Goal: Use online tool/utility: Utilize a website feature to perform a specific function

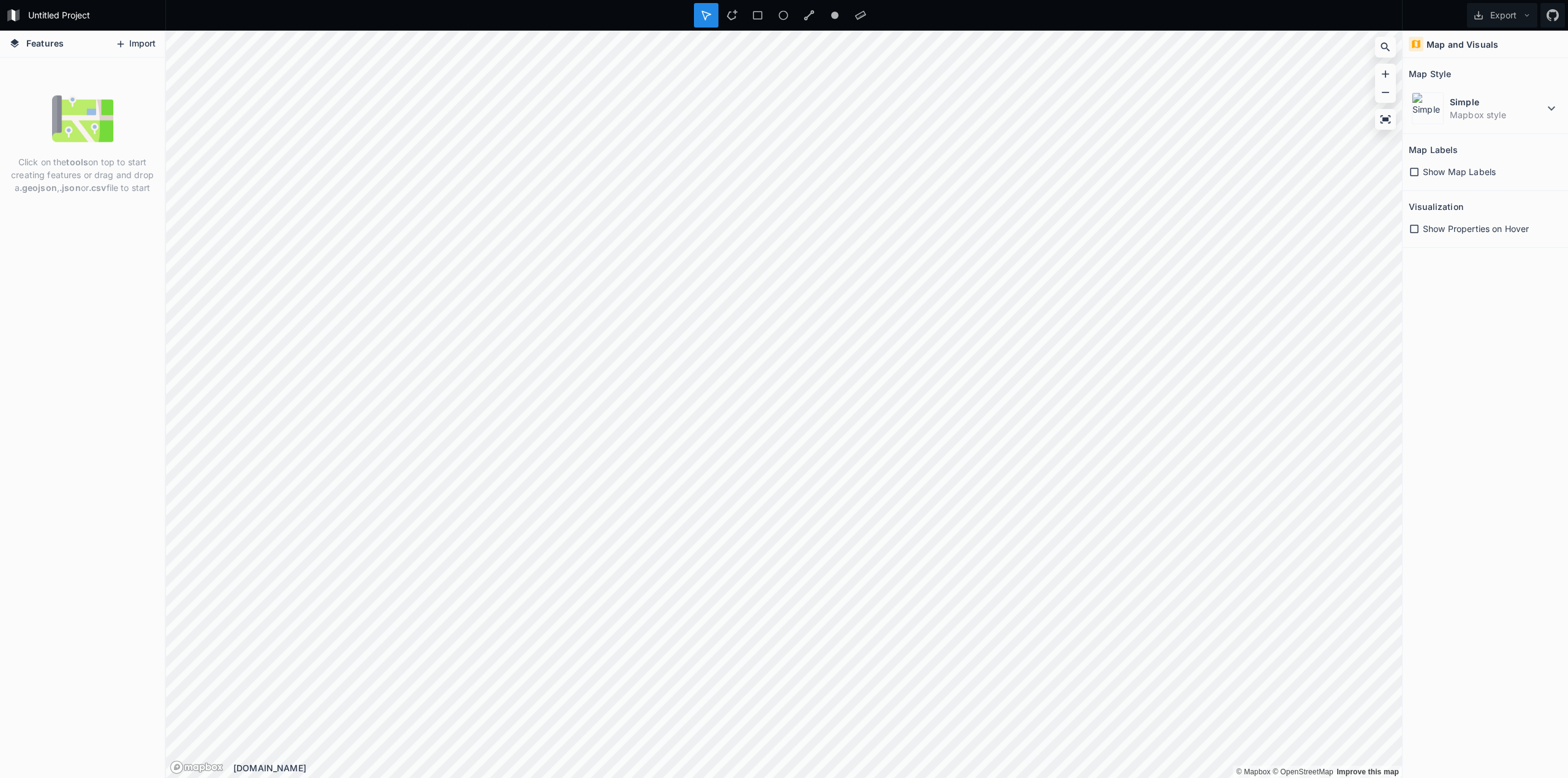
click at [141, 42] on button "Import" at bounding box center [135, 44] width 53 height 20
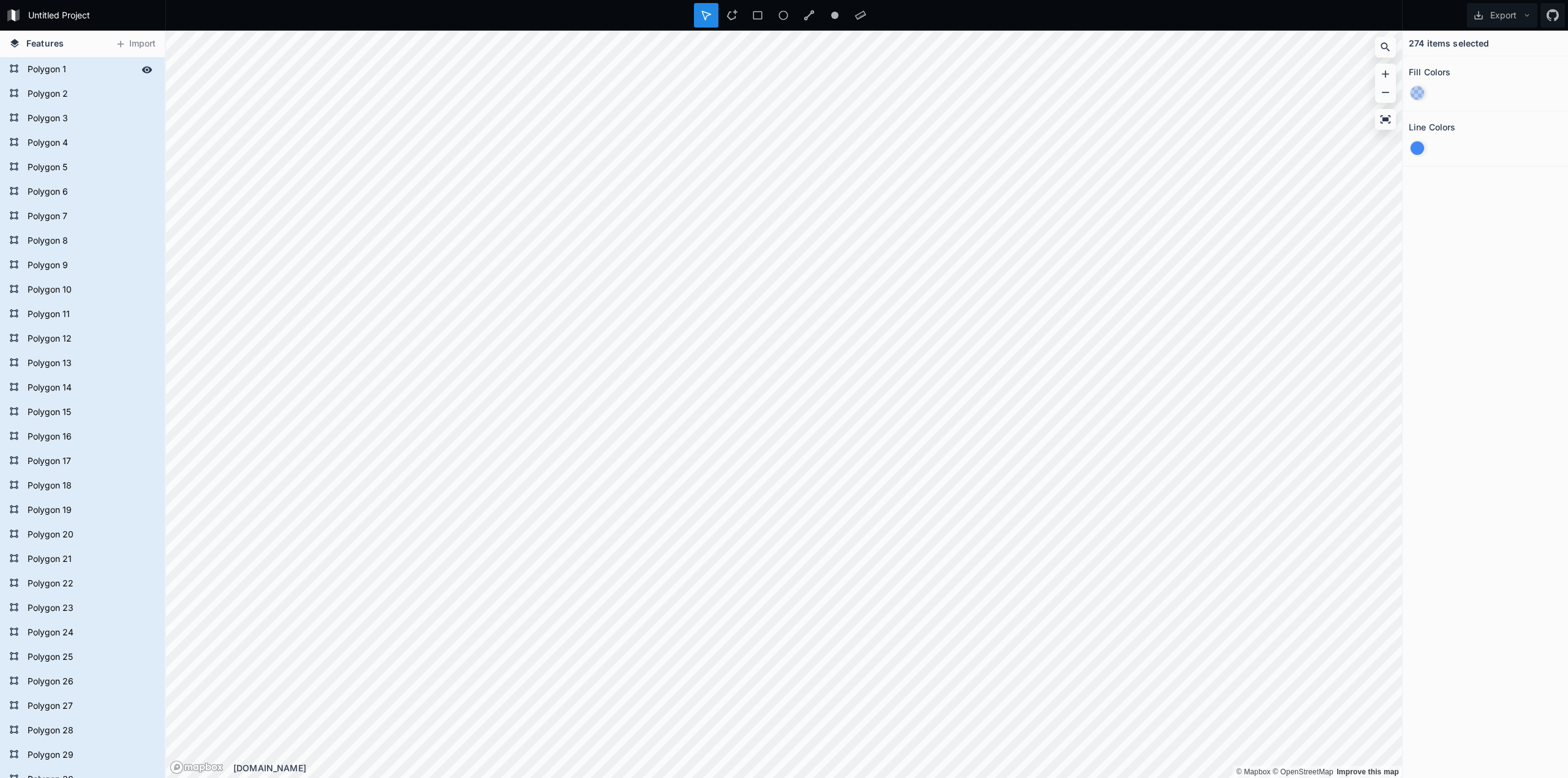
click at [103, 70] on form "Polygon 1" at bounding box center [81, 70] width 114 height 18
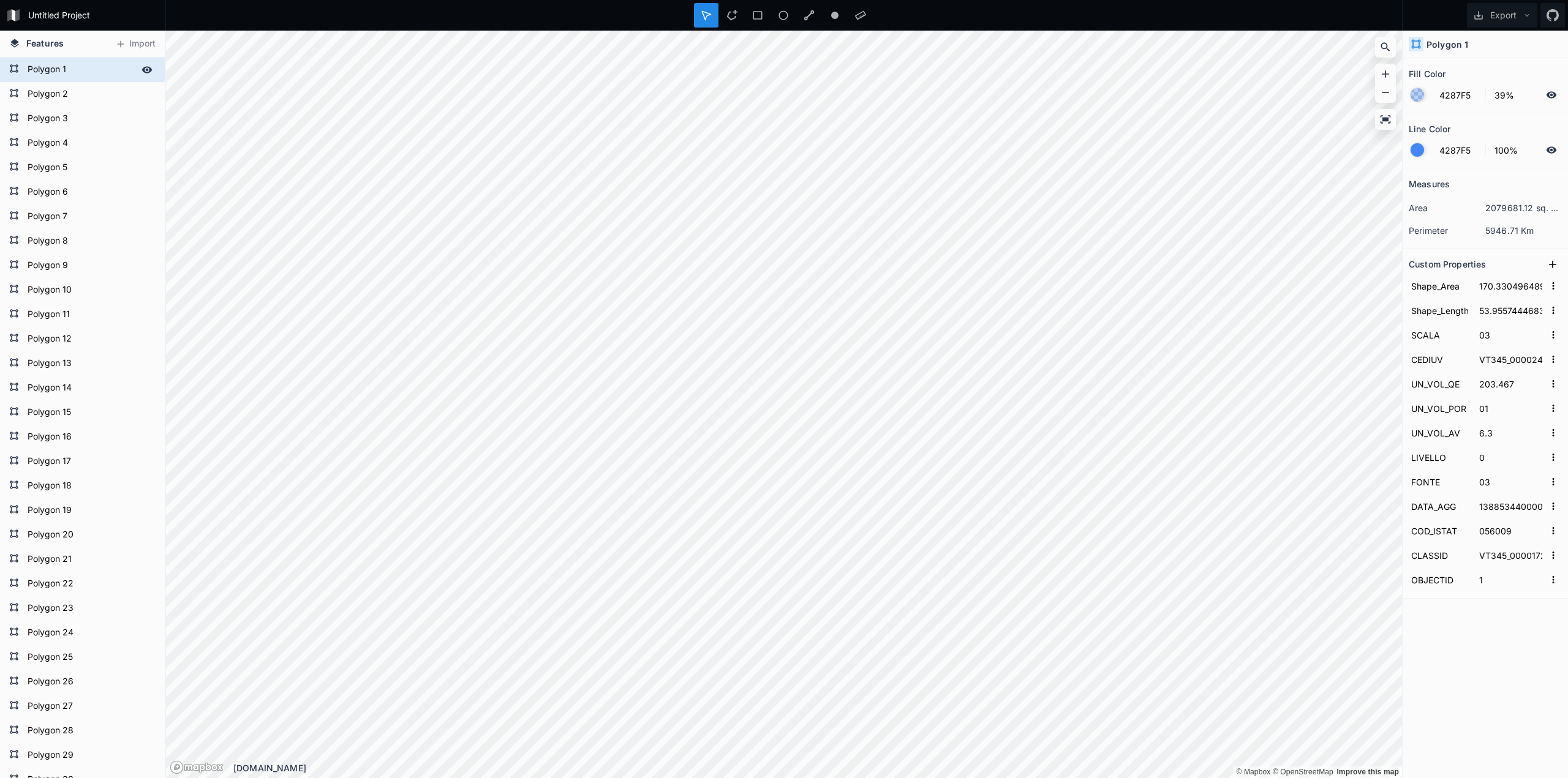
click at [103, 70] on form "Polygon 1" at bounding box center [81, 70] width 114 height 18
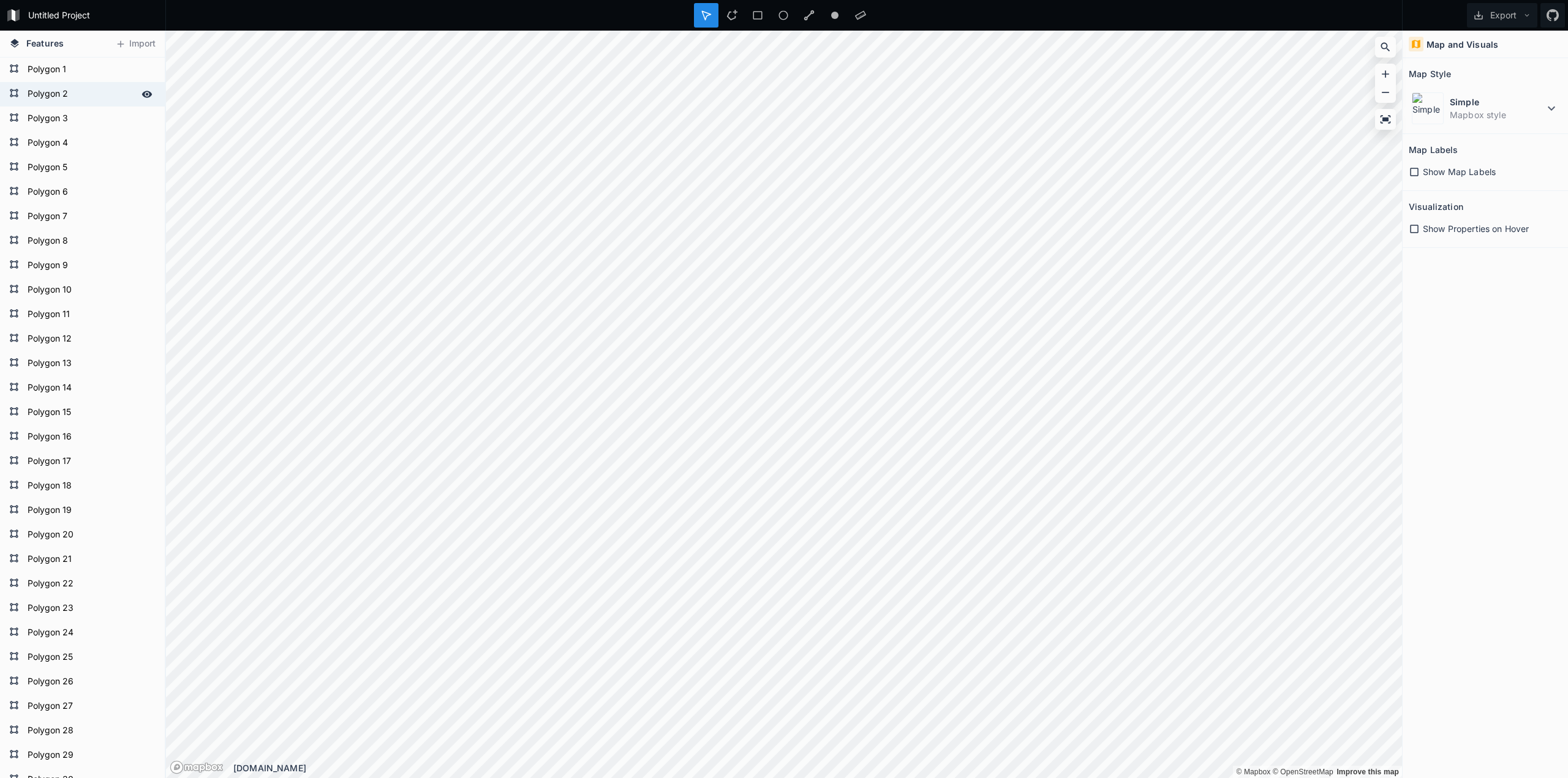
click at [0, 91] on div "Polygon 2" at bounding box center [82, 95] width 165 height 25
click at [61, 74] on form "Polygon 1" at bounding box center [81, 70] width 114 height 18
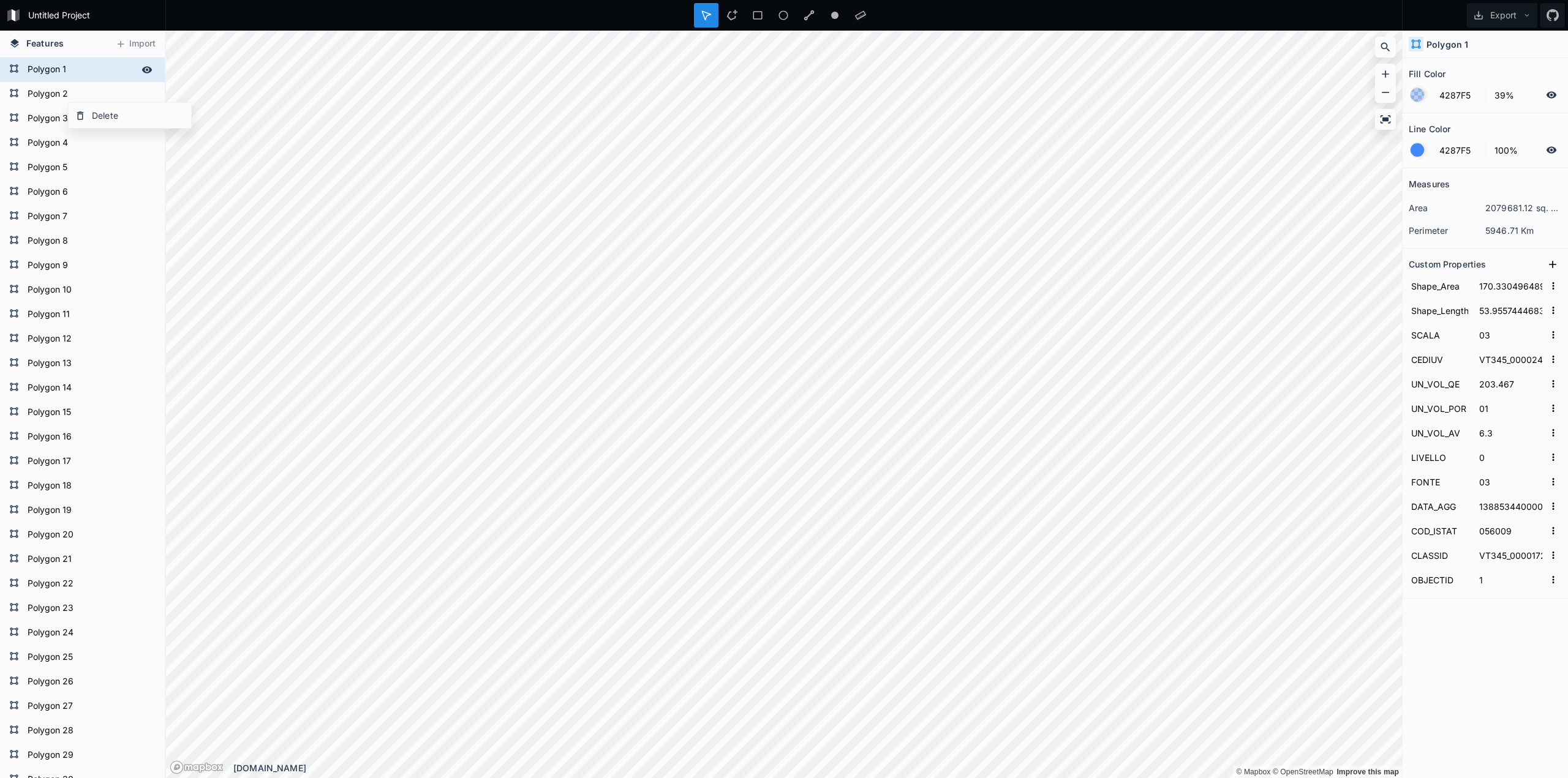
click at [60, 74] on form "Polygon 1" at bounding box center [81, 70] width 114 height 18
click at [1552, 264] on icon at bounding box center [1552, 264] width 12 height 12
click at [37, 136] on form "Polygon 4" at bounding box center [81, 143] width 114 height 18
type input "79.74889999180697"
type input "36.41668063825314"
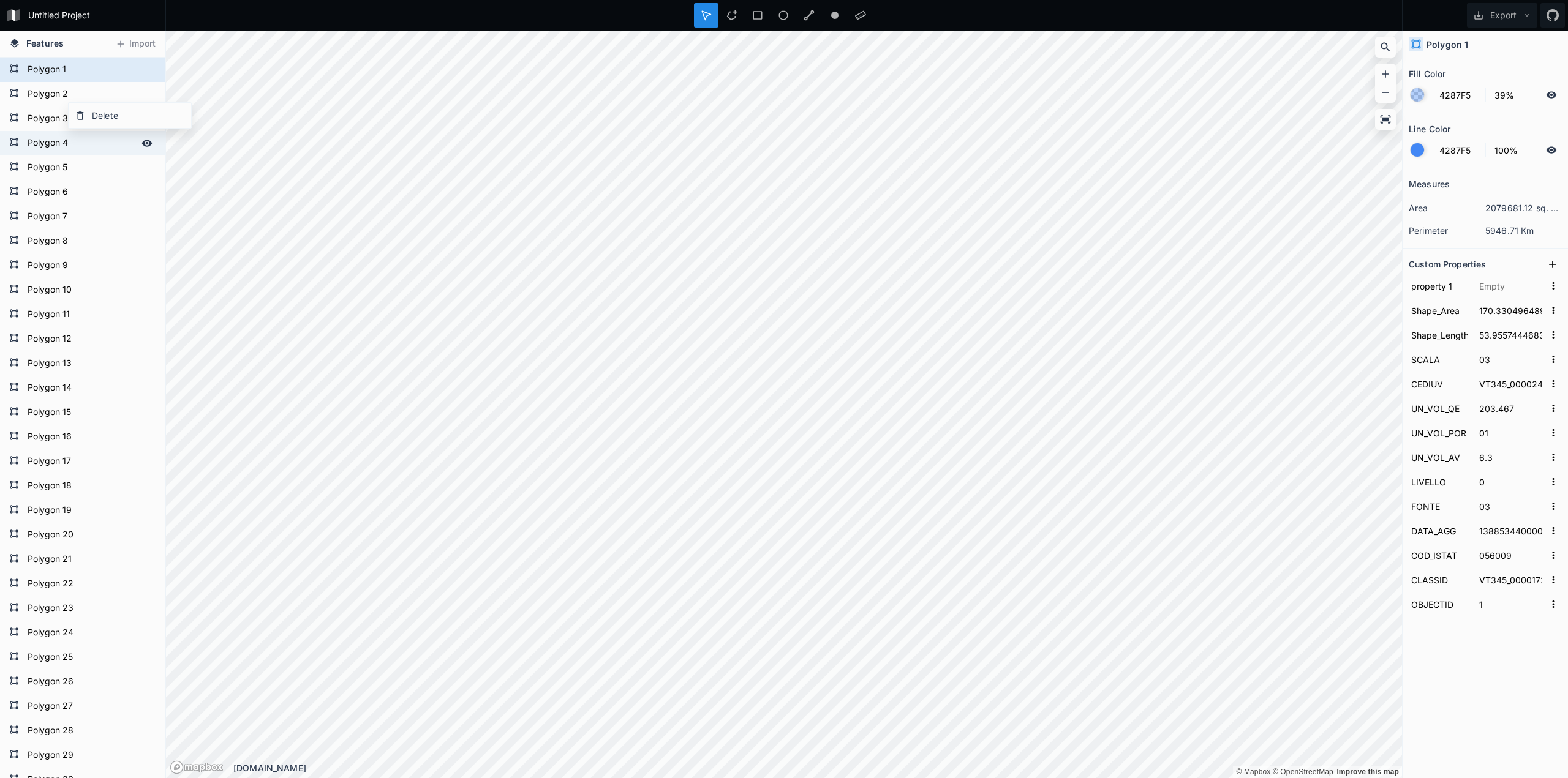
type input "VT345_0000253119"
type input "193.34"
type input "5.72"
type input "1041379200000"
type input "VT345_0000182994"
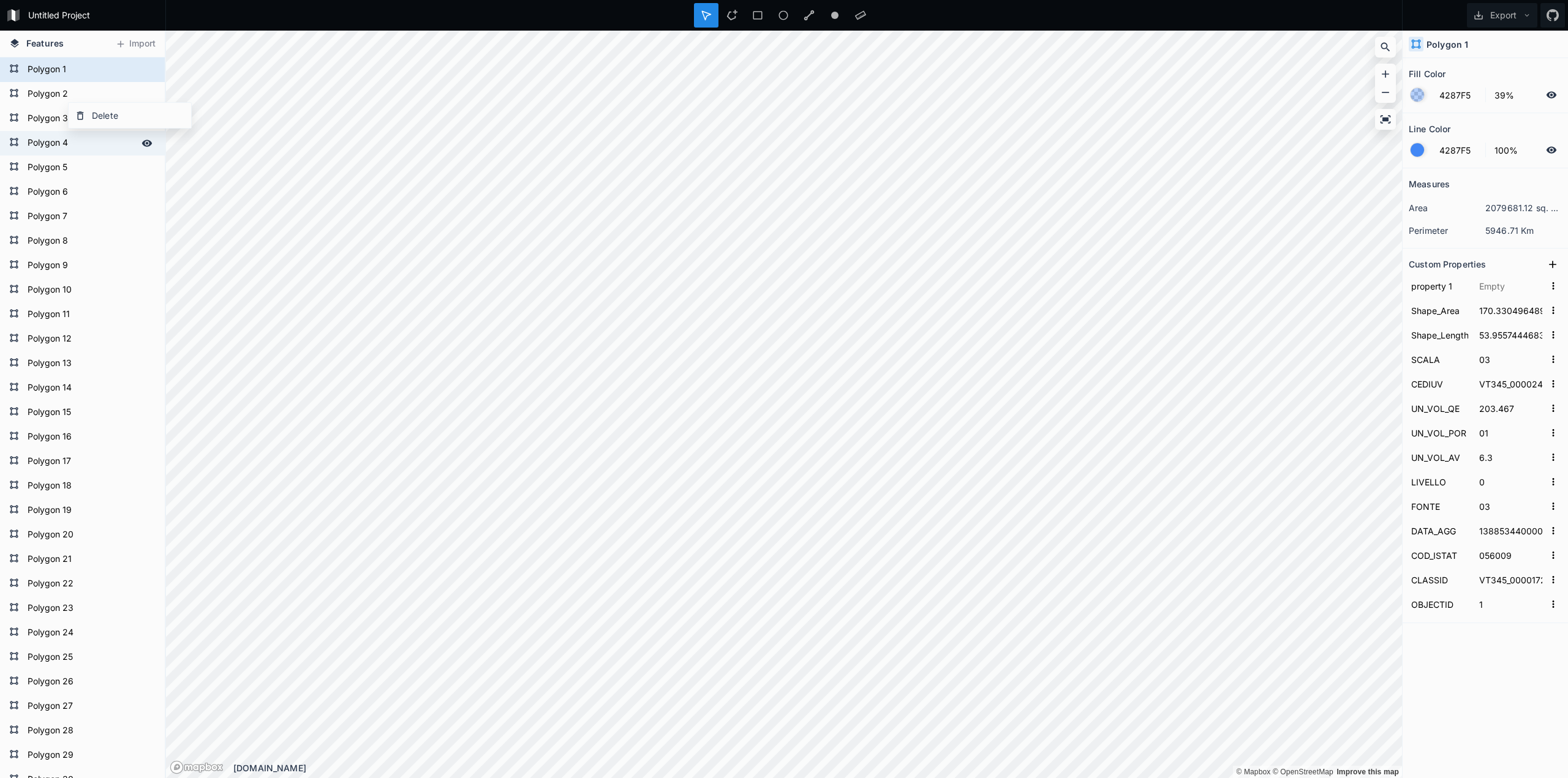
type input "4"
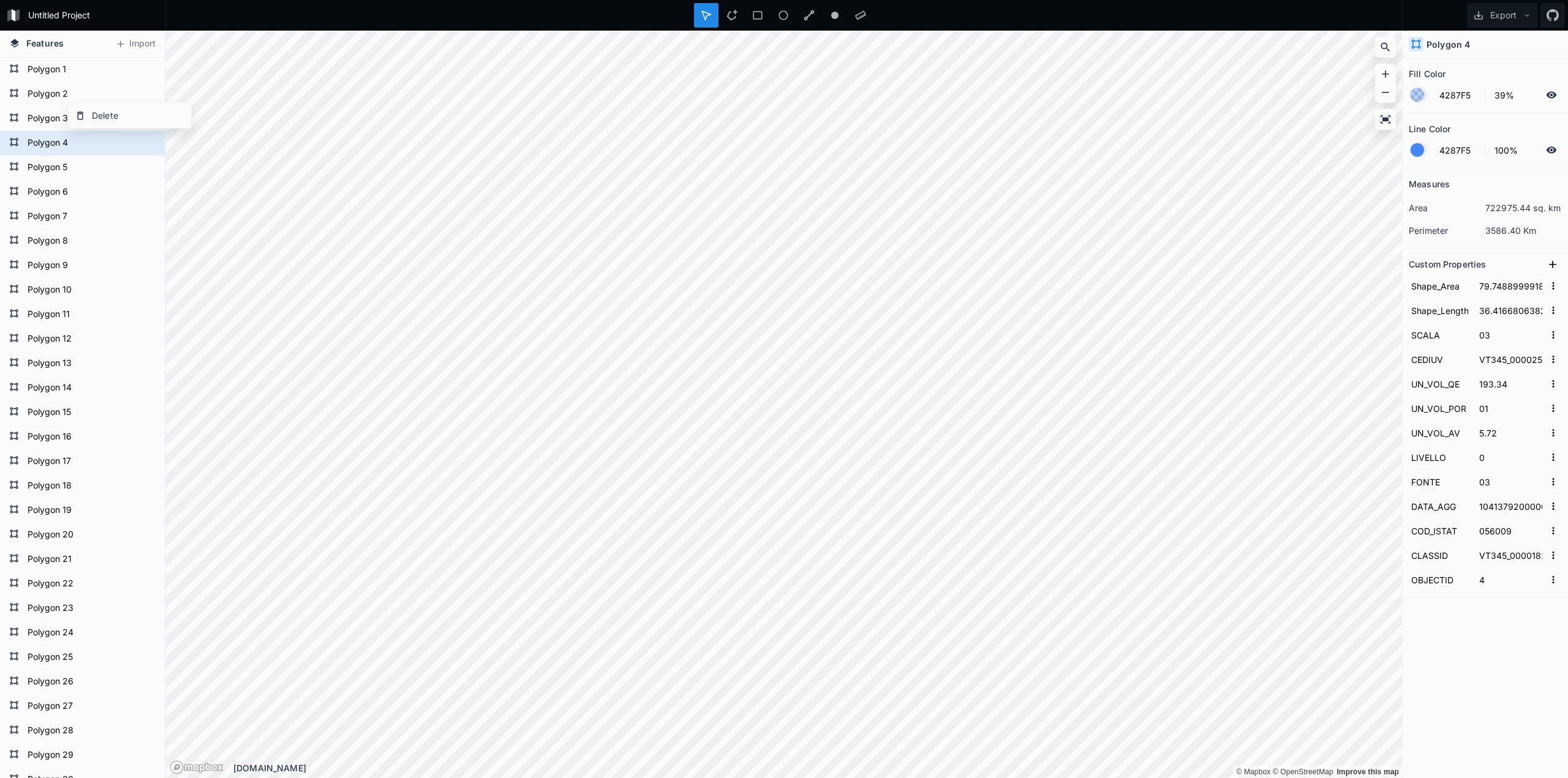
click at [701, 14] on icon at bounding box center [706, 15] width 11 height 11
click at [705, 19] on icon at bounding box center [706, 15] width 8 height 8
click at [709, 18] on icon at bounding box center [706, 15] width 11 height 11
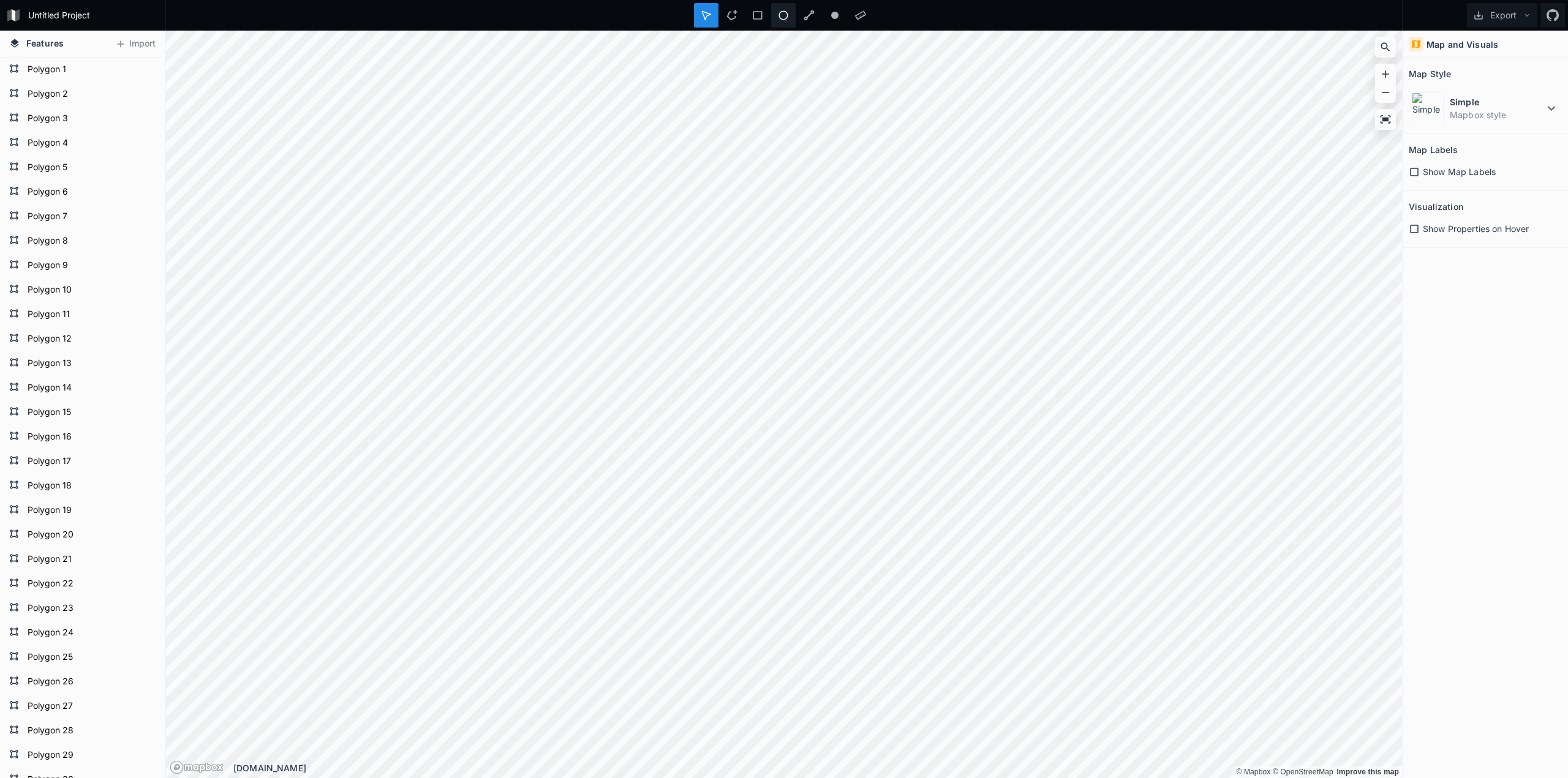
click at [784, 12] on icon at bounding box center [783, 15] width 11 height 11
click at [840, 13] on icon at bounding box center [835, 15] width 11 height 11
click at [863, 14] on icon at bounding box center [860, 15] width 11 height 11
click at [1492, 114] on dd "Mapbox style" at bounding box center [1497, 115] width 94 height 13
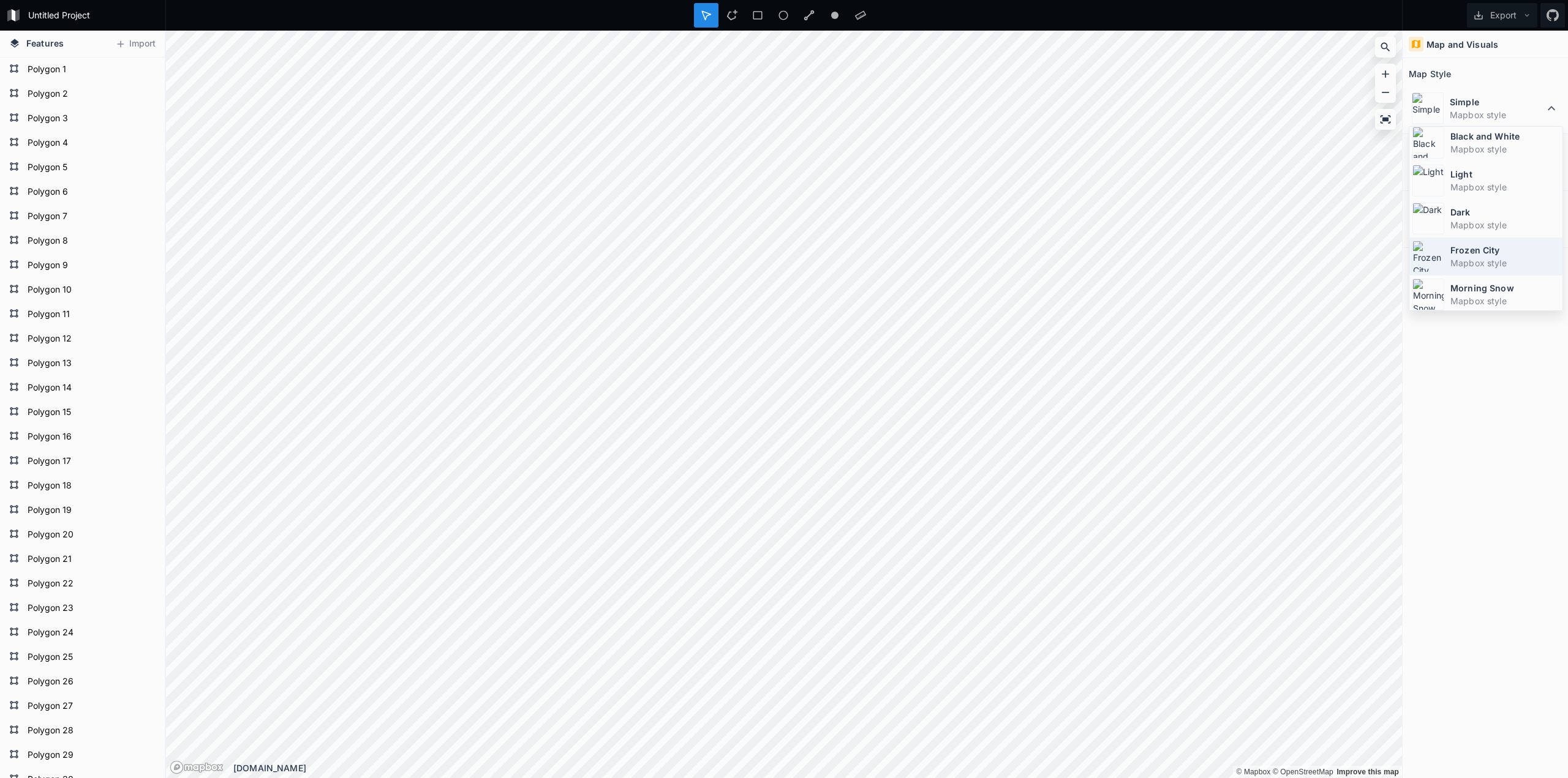
click at [1485, 249] on dt "Frozen City" at bounding box center [1505, 250] width 109 height 13
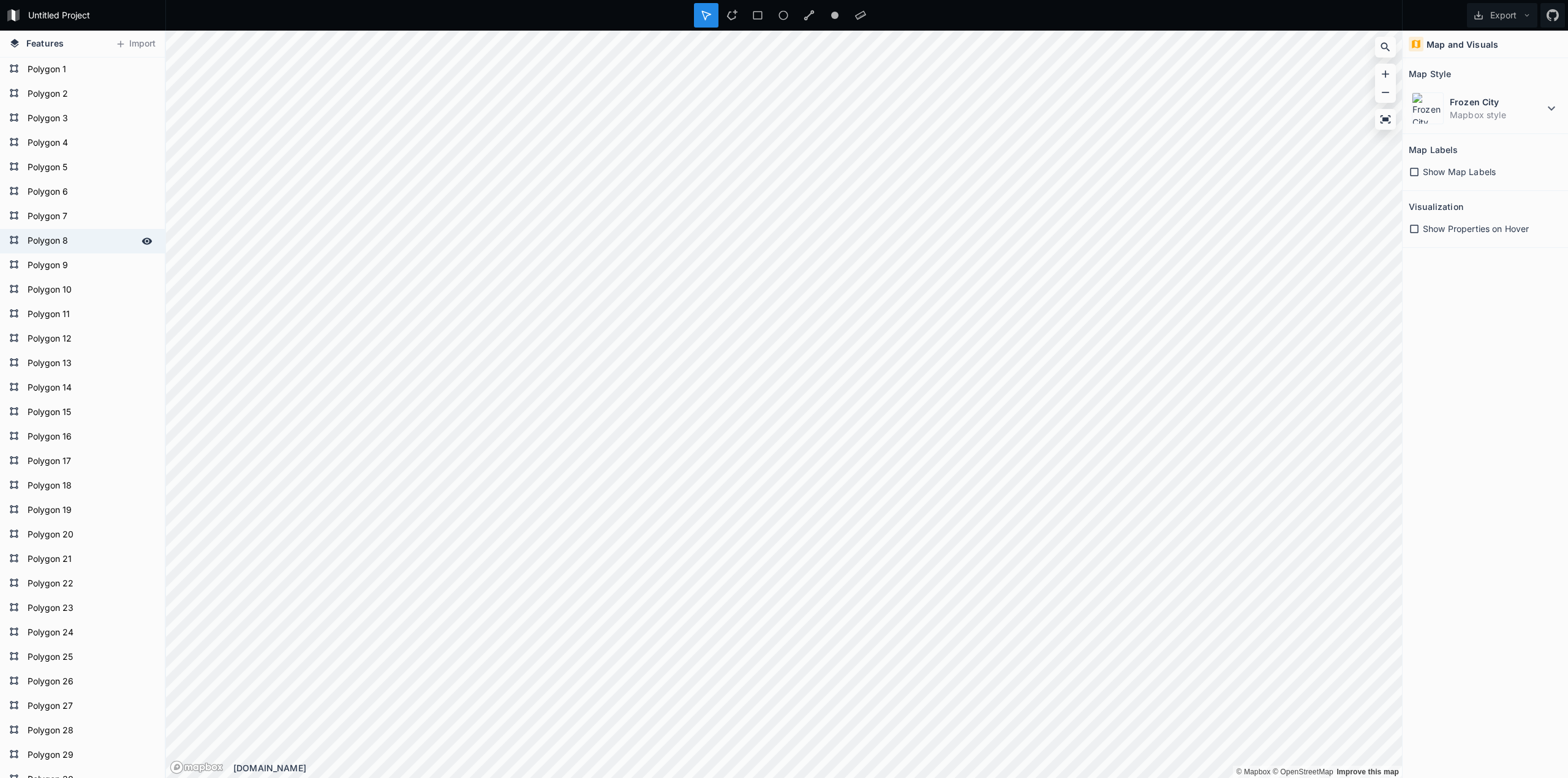
click at [33, 244] on form "Polygon 8" at bounding box center [81, 241] width 114 height 18
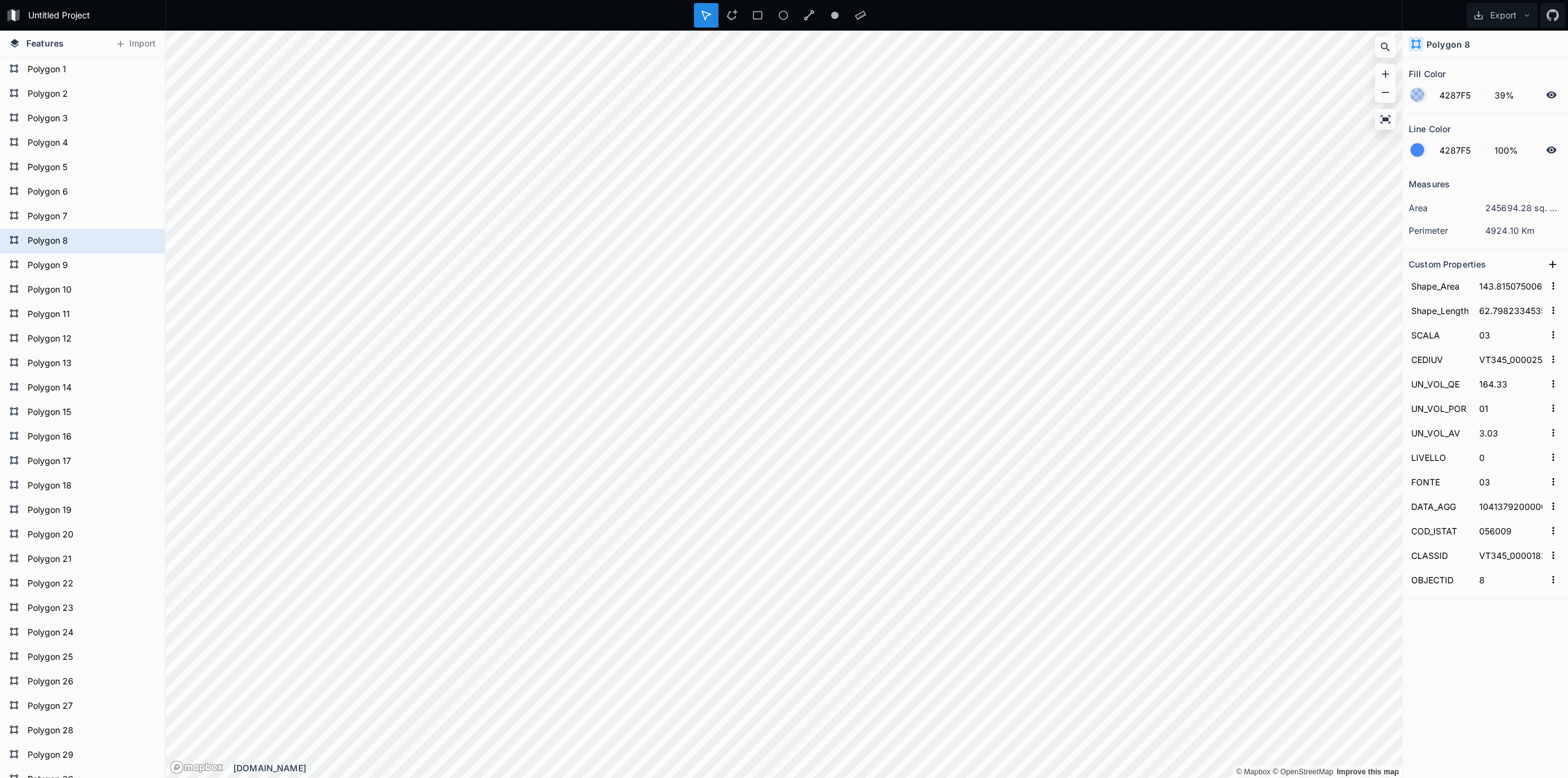
click at [1421, 94] on div at bounding box center [1417, 95] width 14 height 14
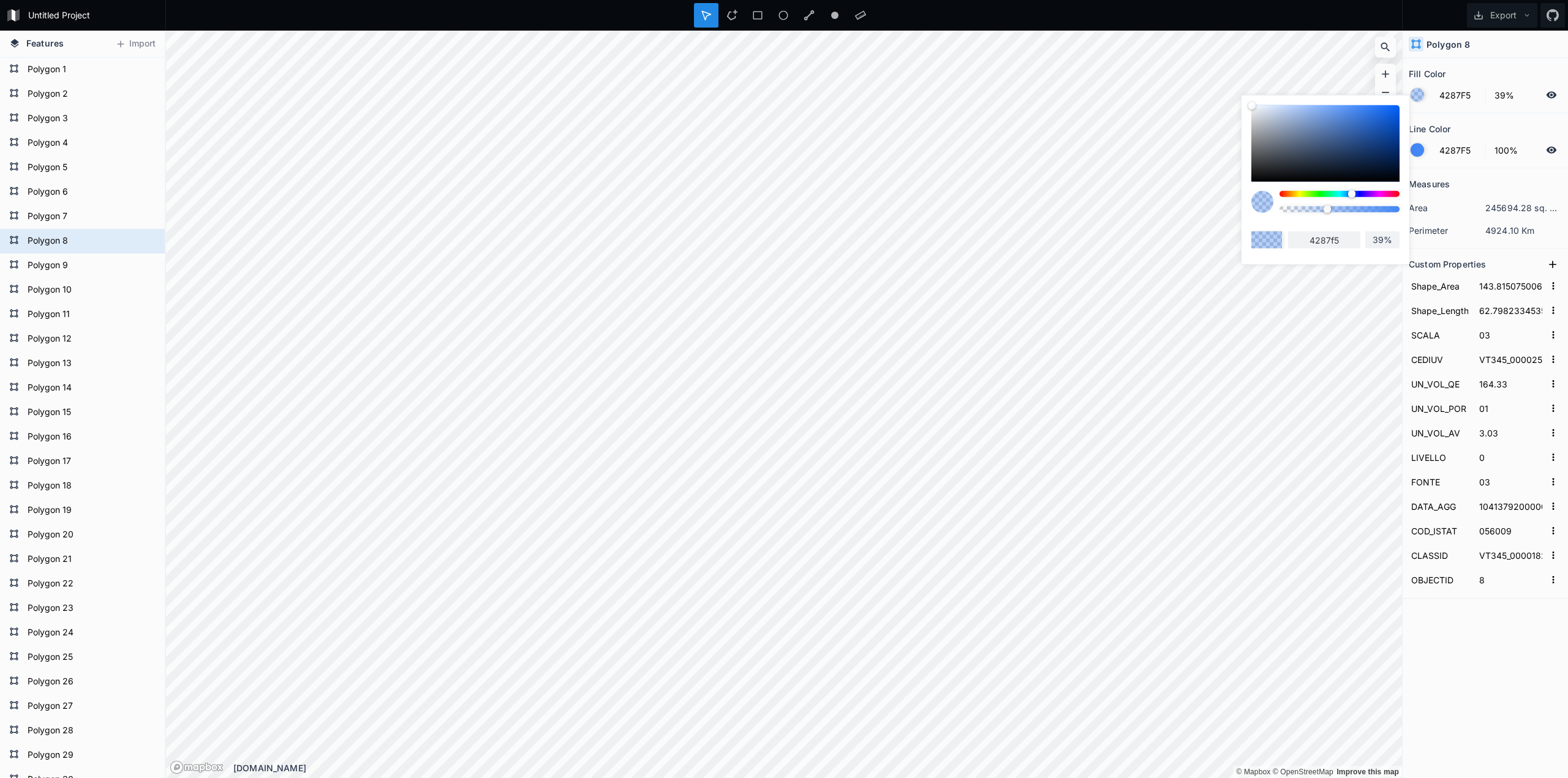
drag, startPoint x: 1332, startPoint y: 153, endPoint x: 1390, endPoint y: 112, distance: 71.0
click at [1396, 110] on div at bounding box center [1325, 143] width 148 height 76
type input "055EED"
type input "055eed"
click at [1390, 112] on div at bounding box center [1325, 143] width 148 height 76
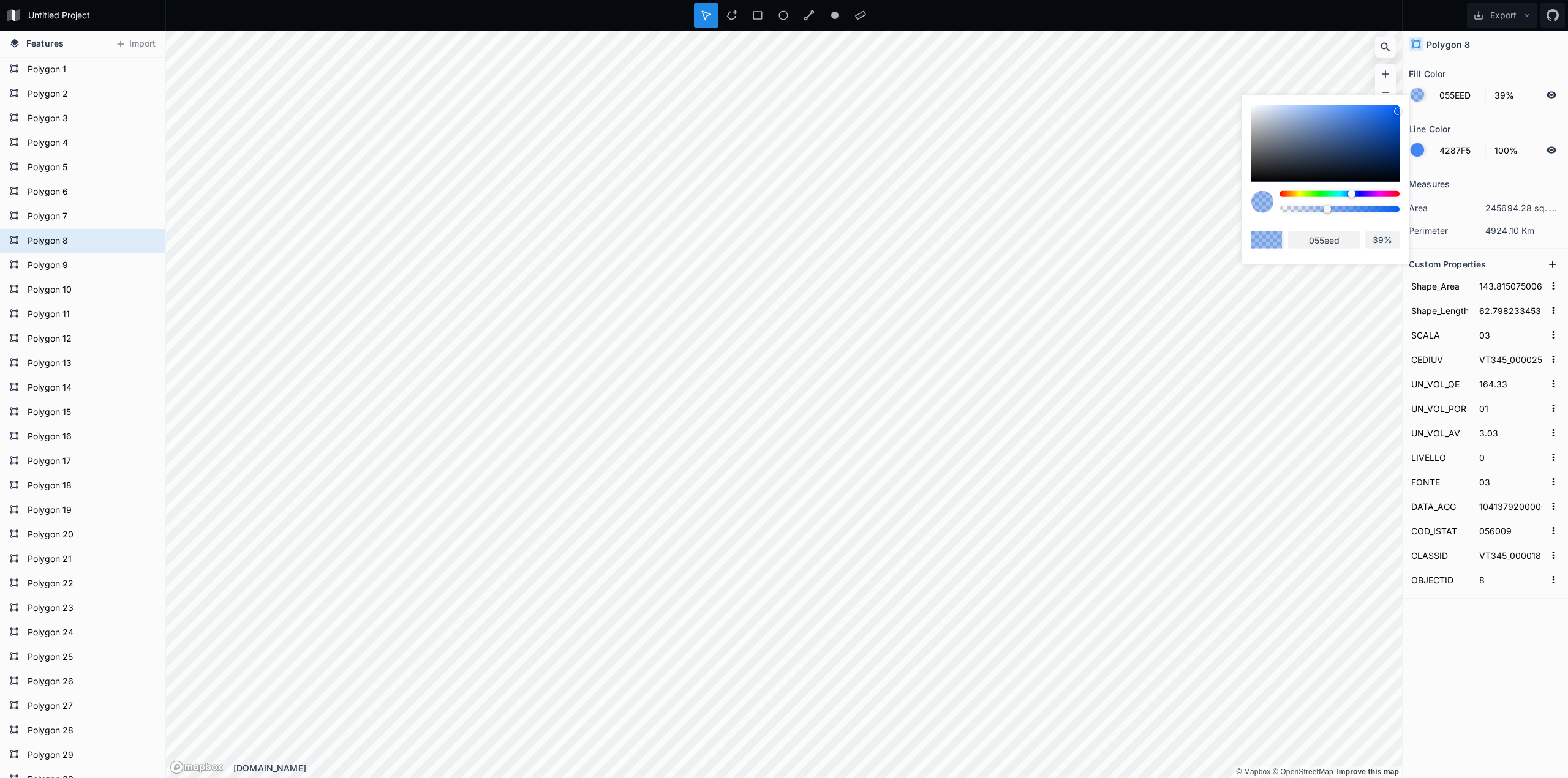
type input "0E62E8"
type input "0e62e8"
type input "0565FF"
type input "0565ff"
drag, startPoint x: 1391, startPoint y: 112, endPoint x: 1396, endPoint y: 104, distance: 9.4
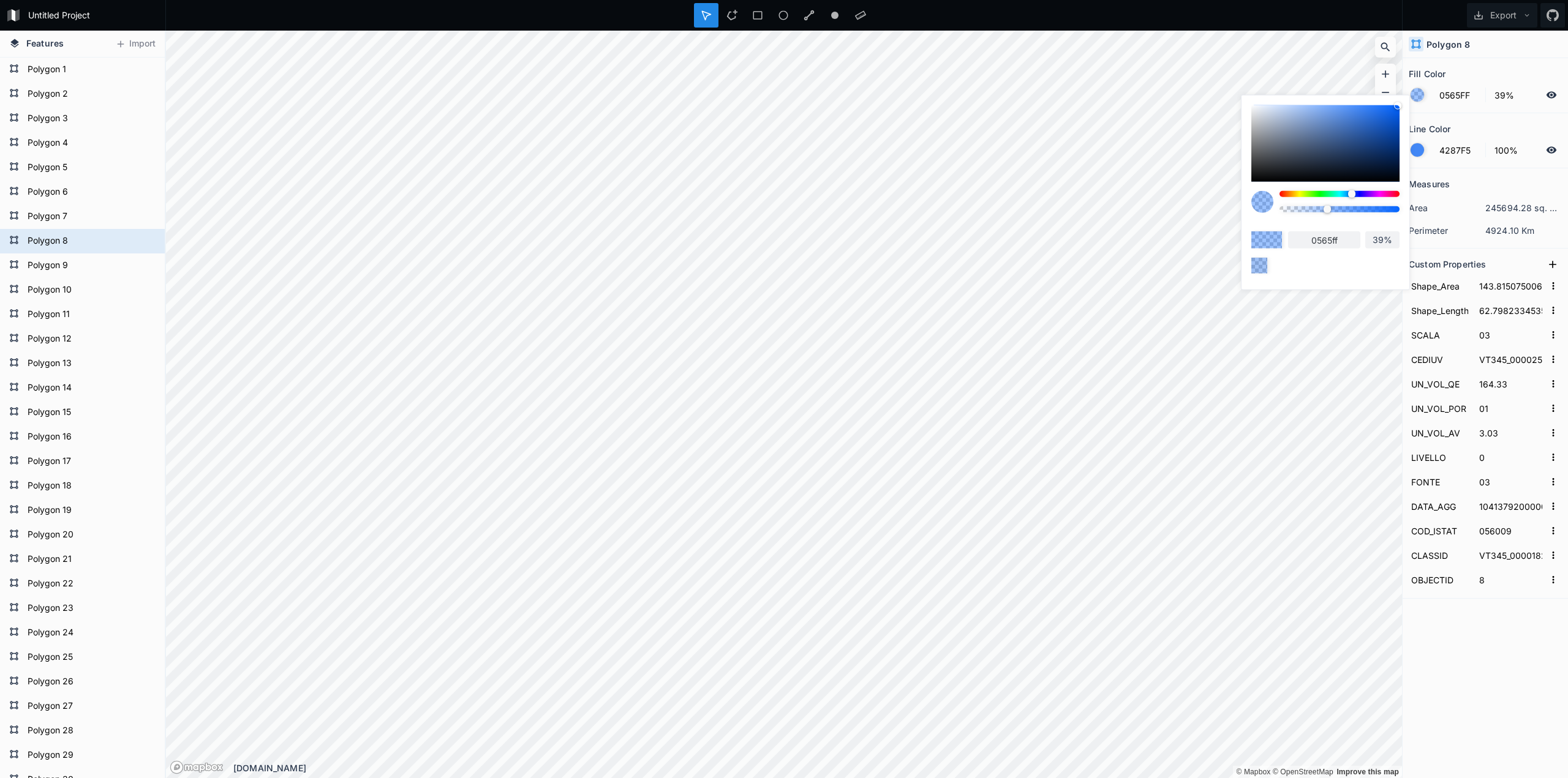
click at [1396, 104] on div at bounding box center [1398, 106] width 7 height 7
click at [1379, 241] on input "39%" at bounding box center [1383, 240] width 35 height 12
drag, startPoint x: 1389, startPoint y: 239, endPoint x: 1319, endPoint y: 241, distance: 70.0
click at [1319, 241] on div "0565ff 39%" at bounding box center [1325, 240] width 148 height 17
type input "0"
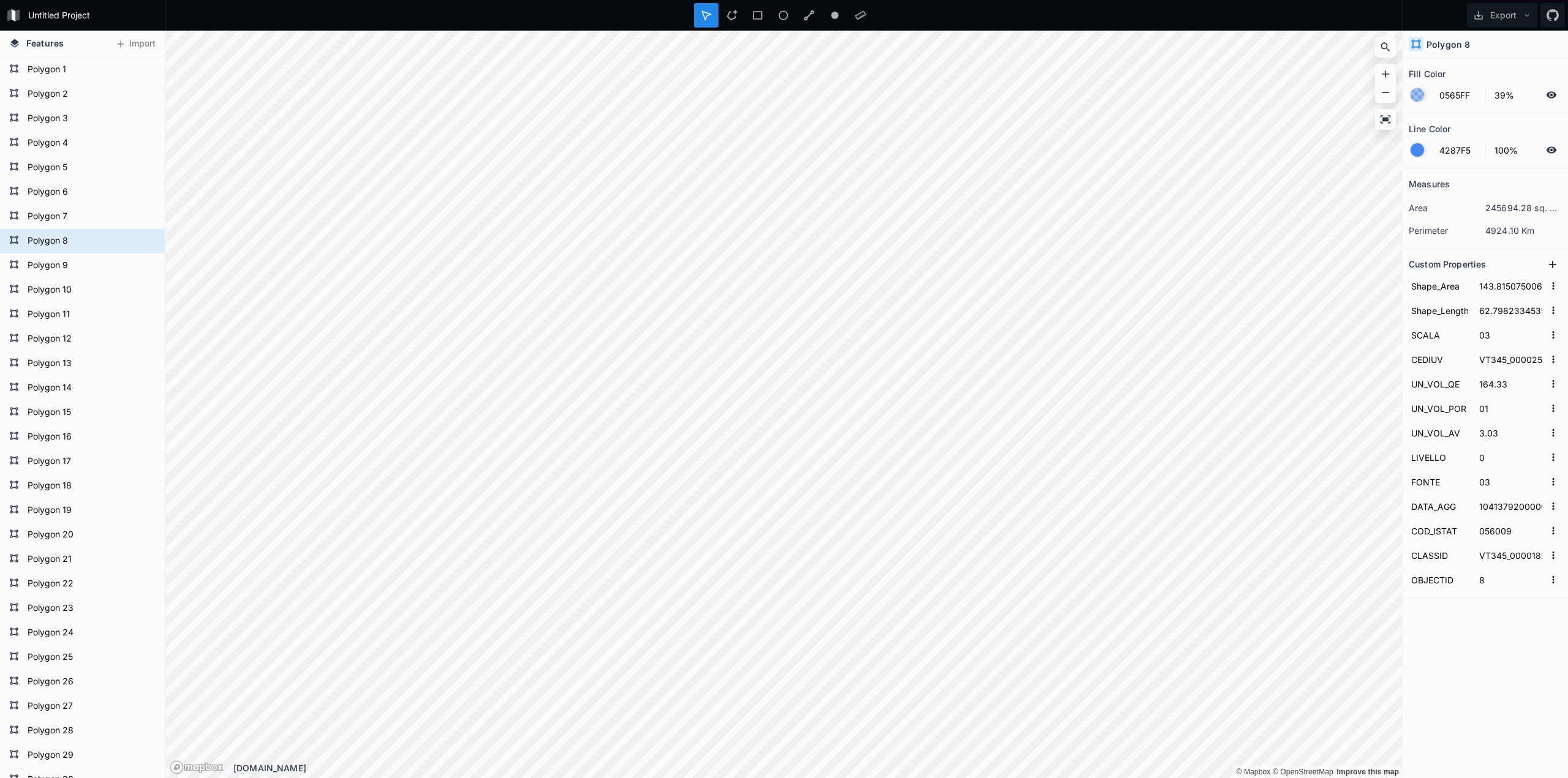
click at [1514, 70] on div "Fill Color" at bounding box center [1485, 73] width 153 height 19
click at [1502, 89] on input "39%" at bounding box center [1514, 95] width 54 height 15
drag, startPoint x: 1520, startPoint y: 94, endPoint x: 1446, endPoint y: 99, distance: 74.2
click at [1446, 99] on form "0565FF 39%" at bounding box center [1485, 95] width 153 height 23
type input "0%"
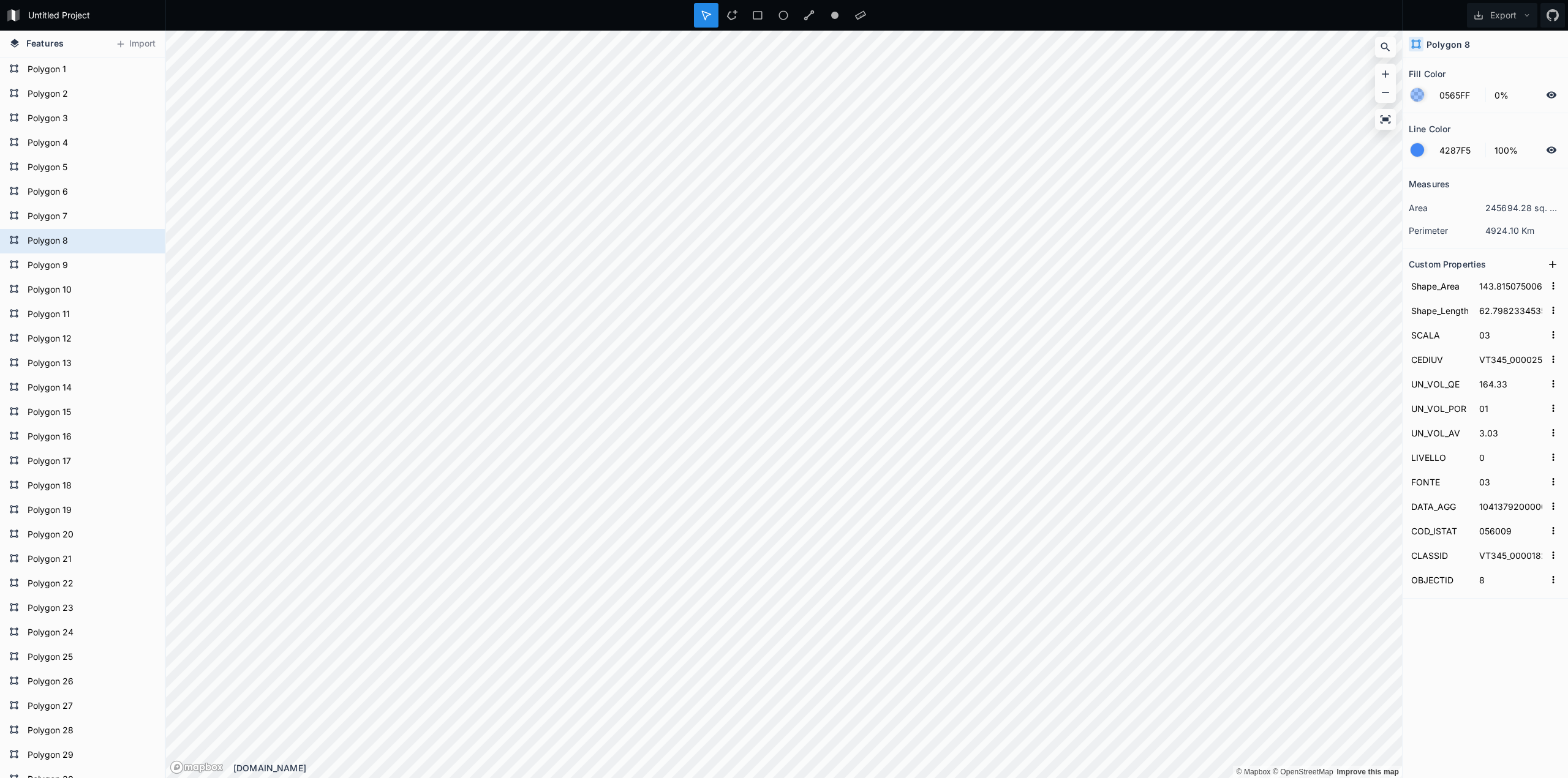
click at [1413, 95] on div at bounding box center [1417, 95] width 14 height 14
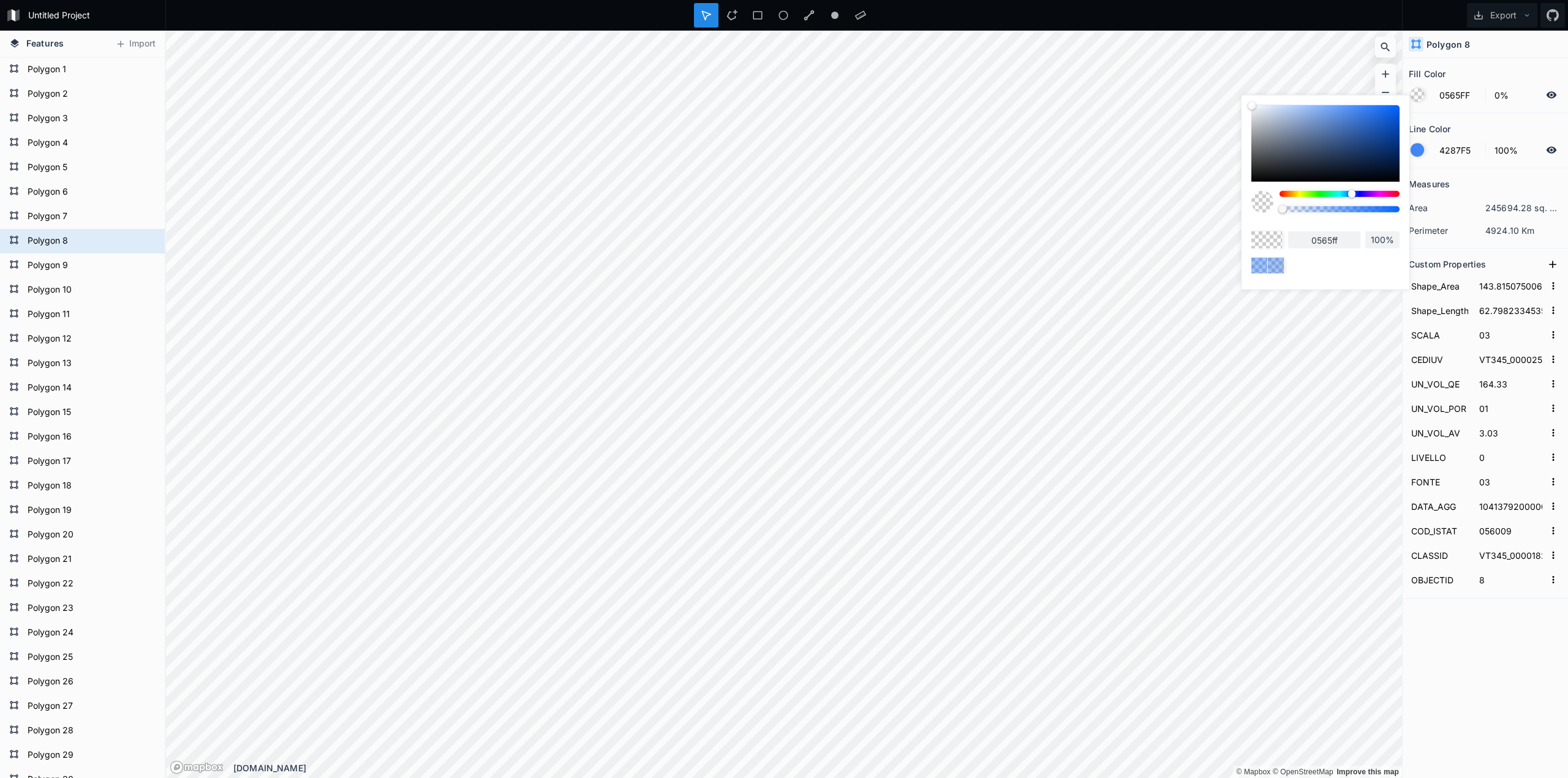
drag, startPoint x: 1347, startPoint y: 131, endPoint x: 1358, endPoint y: 127, distance: 11.7
click at [1358, 127] on div at bounding box center [1325, 143] width 148 height 76
type input "3365B5"
type input "3365b5"
type input "0%"
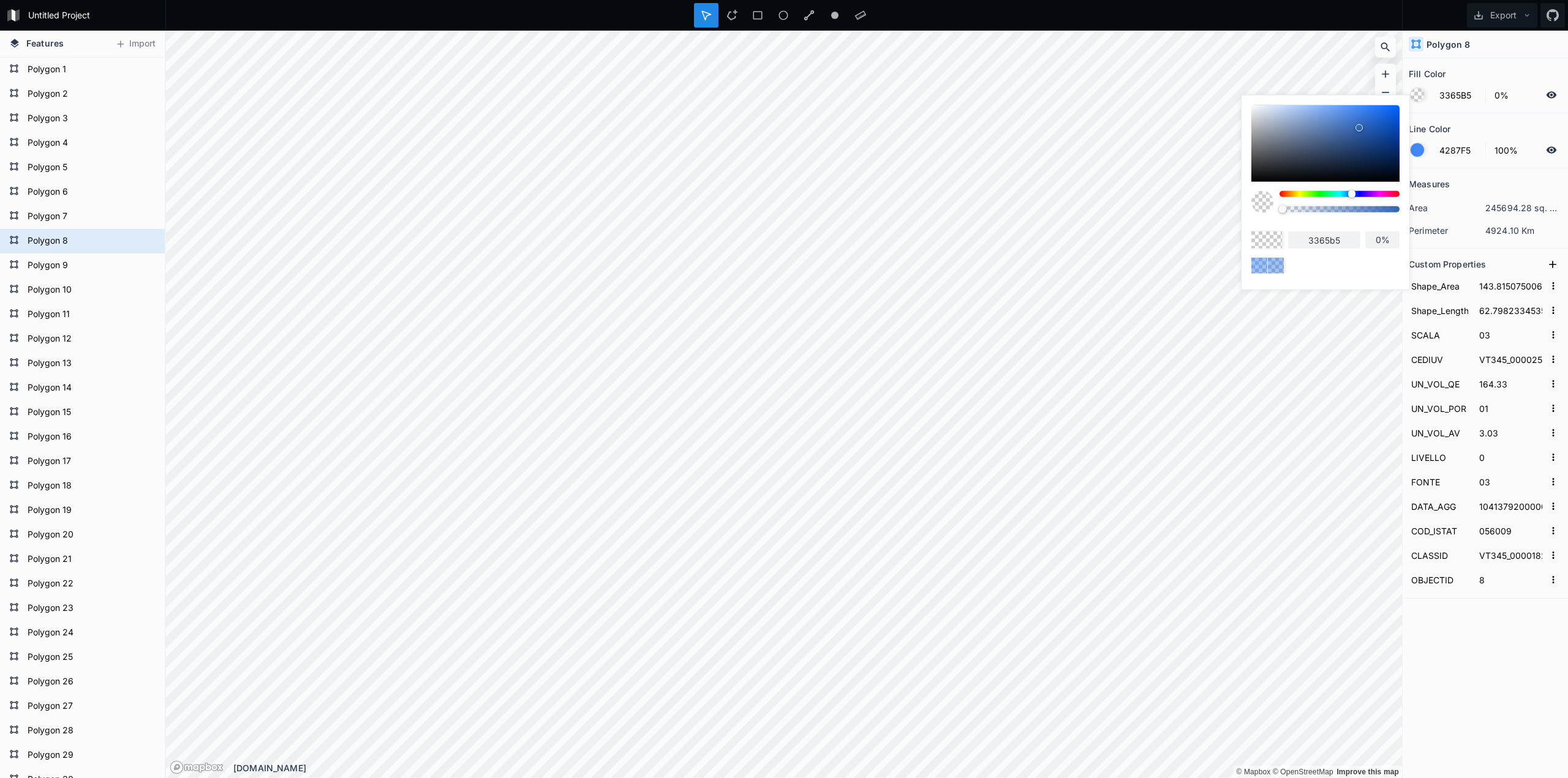
click at [1358, 127] on div at bounding box center [1359, 127] width 7 height 7
click at [1370, 122] on div at bounding box center [1325, 143] width 148 height 76
type input "2865C7"
type input "2865c7"
click at [1379, 117] on div at bounding box center [1325, 143] width 148 height 76
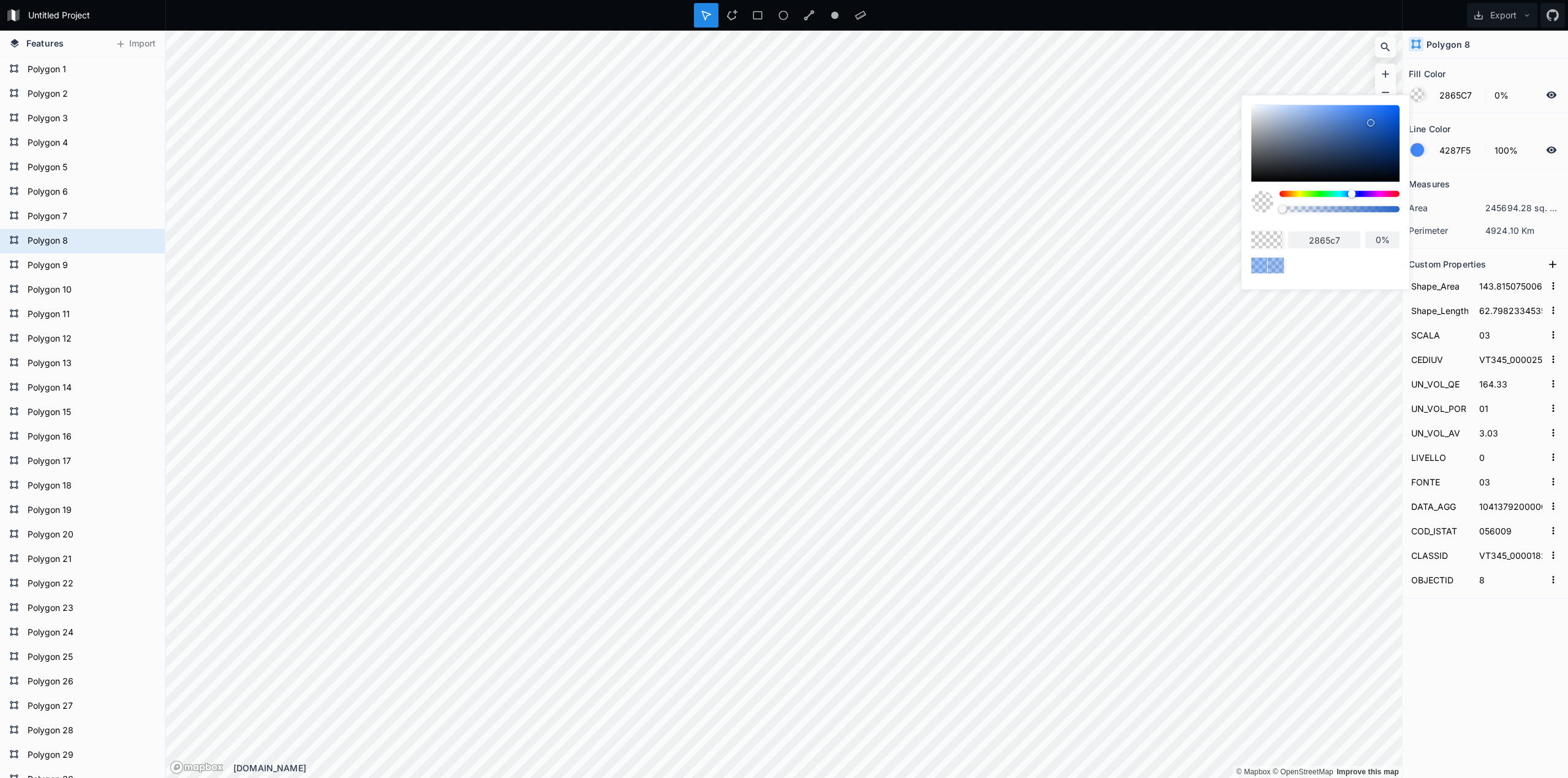
type input "1E65D6"
type input "1e65d6"
type input "62%"
type input "98%"
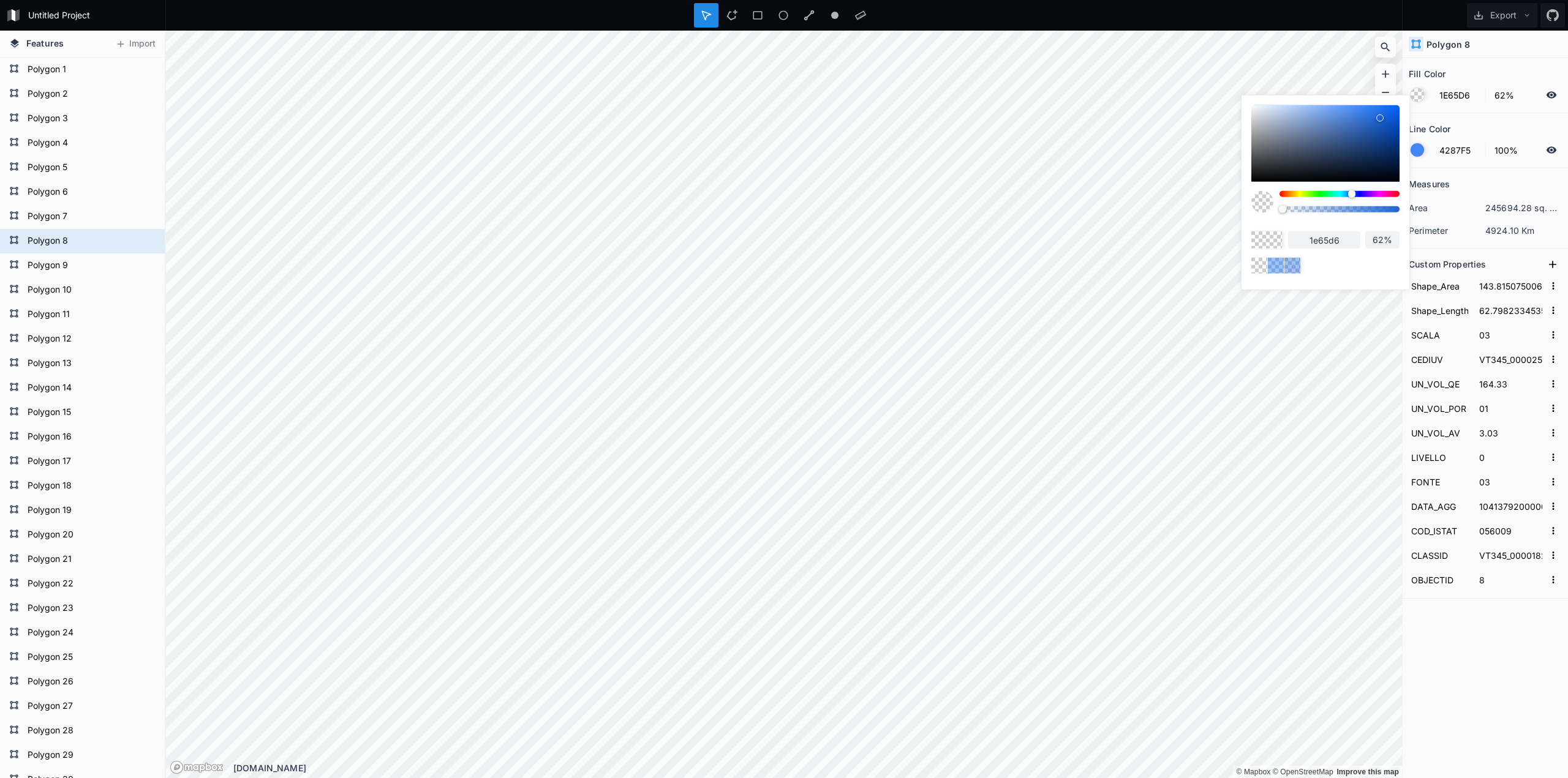
type input "98%"
type input "100%"
drag, startPoint x: 1284, startPoint y: 208, endPoint x: 1415, endPoint y: 203, distance: 131.1
click at [1415, 203] on body "Untitled Project Export Features Import Polygon 35 Polygon 34 Polygon 33 Polygo…" at bounding box center [784, 389] width 1568 height 778
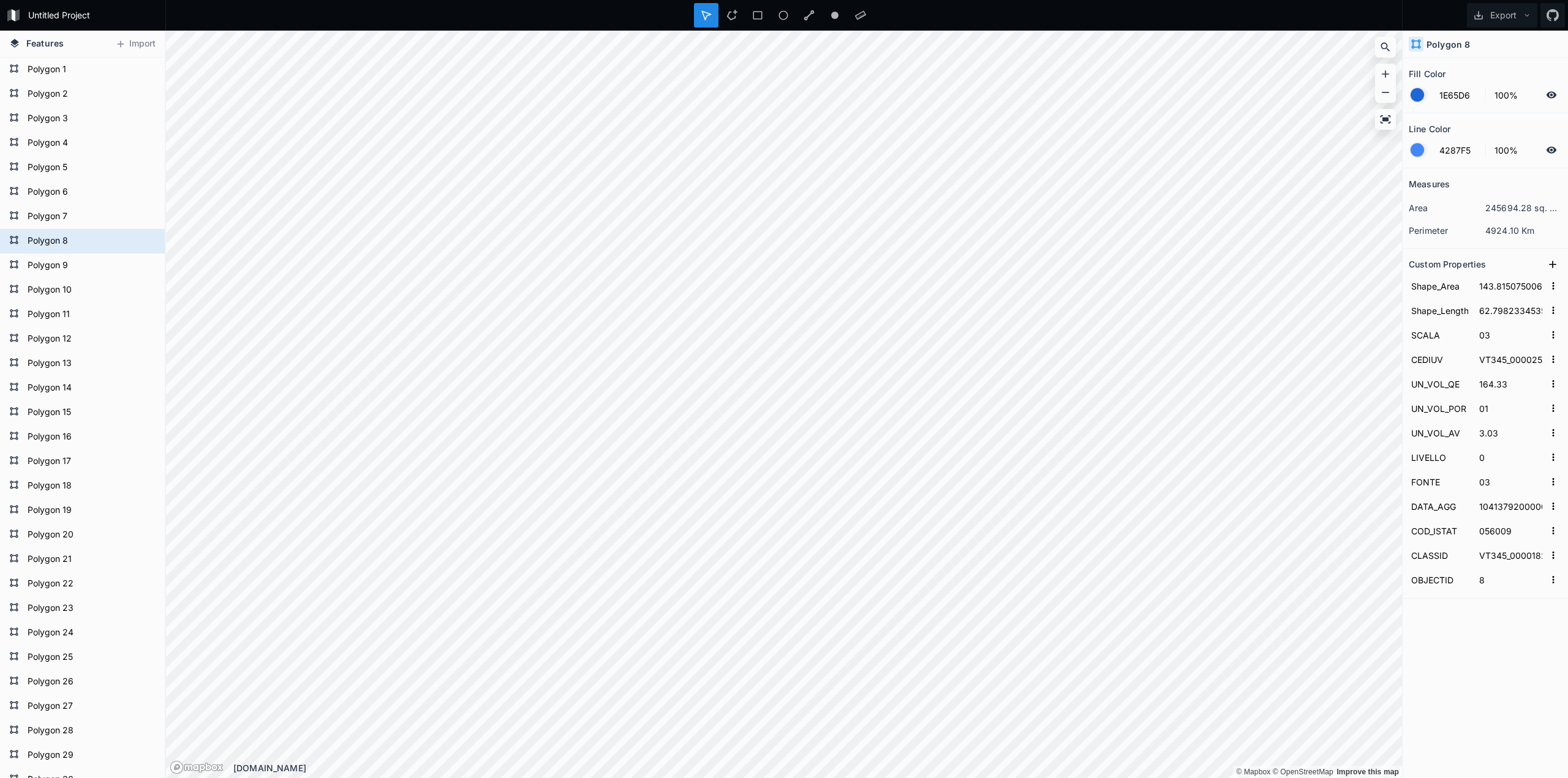
click at [1520, 61] on section "Fill Color 1E65D6 100%" at bounding box center [1485, 86] width 165 height 55
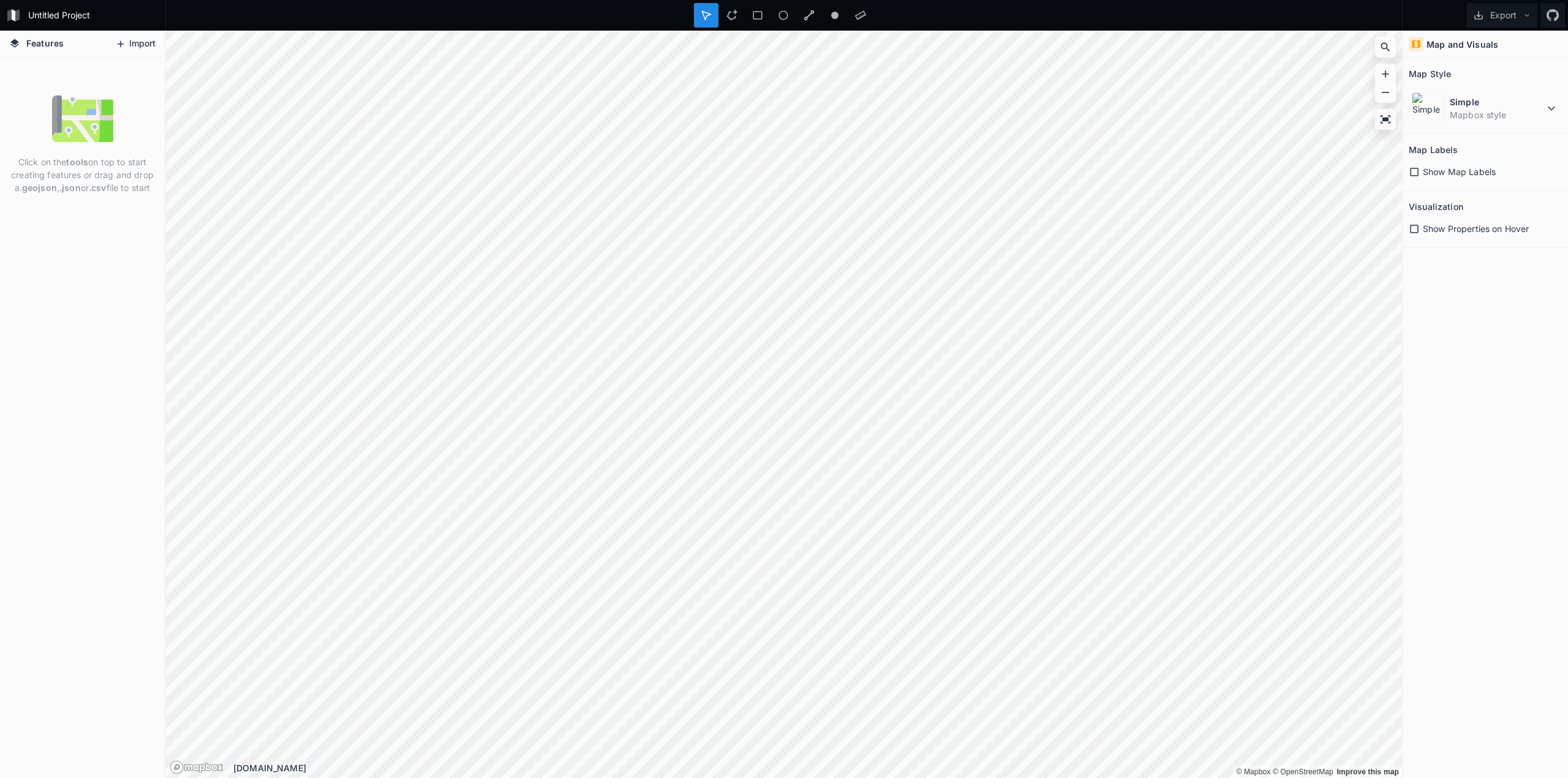
click at [136, 44] on button "Import" at bounding box center [135, 44] width 53 height 20
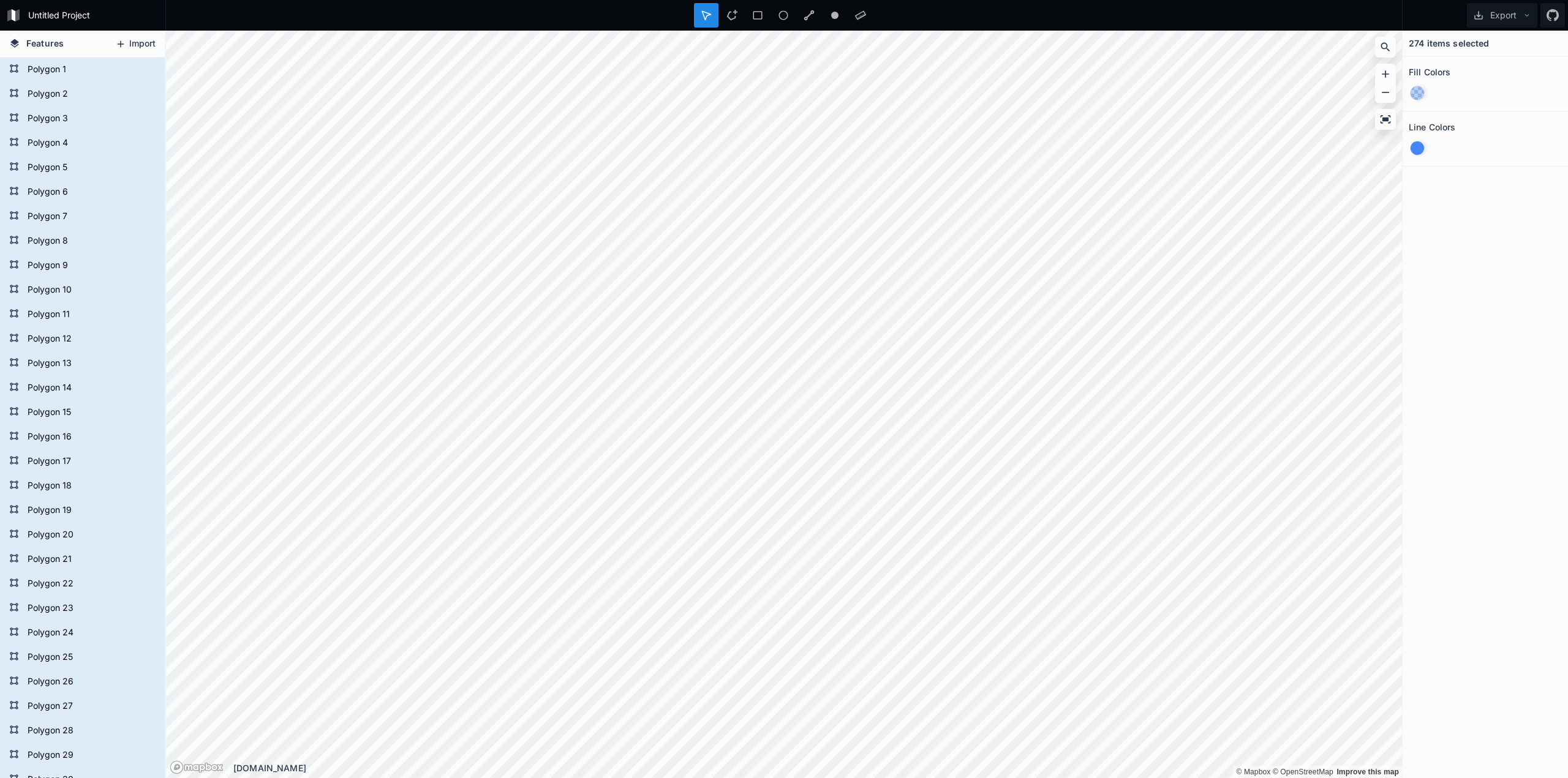
click at [144, 47] on button "Import" at bounding box center [135, 44] width 53 height 20
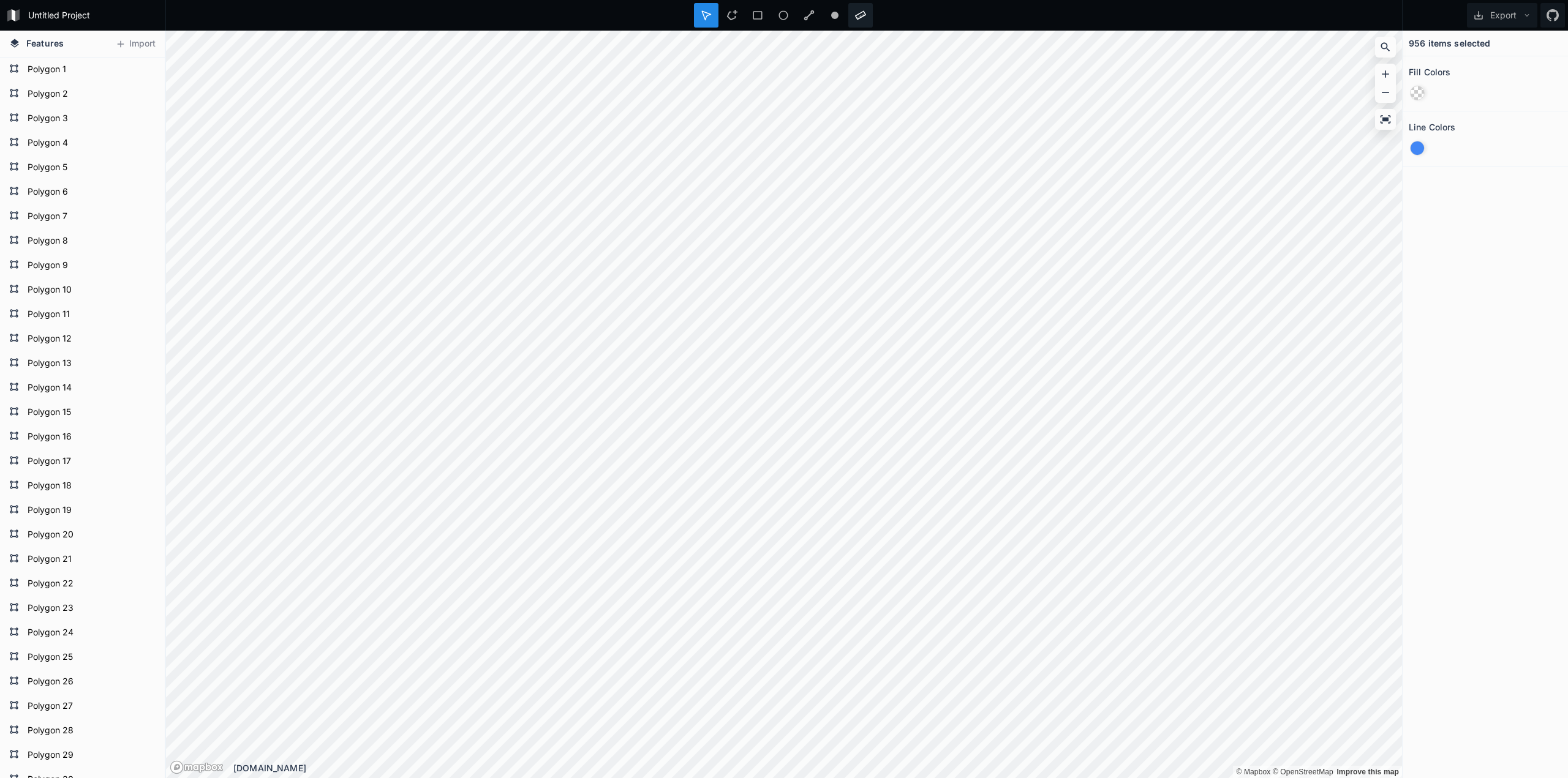
click at [871, 25] on div "Untitled Project Export Features Import Polygon 35 Polygon 34 Polygon 33 Polygo…" at bounding box center [784, 389] width 1568 height 778
click at [1457, 176] on span "Show Map Labels" at bounding box center [1460, 172] width 73 height 13
click at [1456, 170] on span "Show Map Labels" at bounding box center [1460, 172] width 73 height 13
click at [1457, 231] on span "Show Properties on Hover" at bounding box center [1476, 228] width 106 height 13
